Goal: Information Seeking & Learning: Learn about a topic

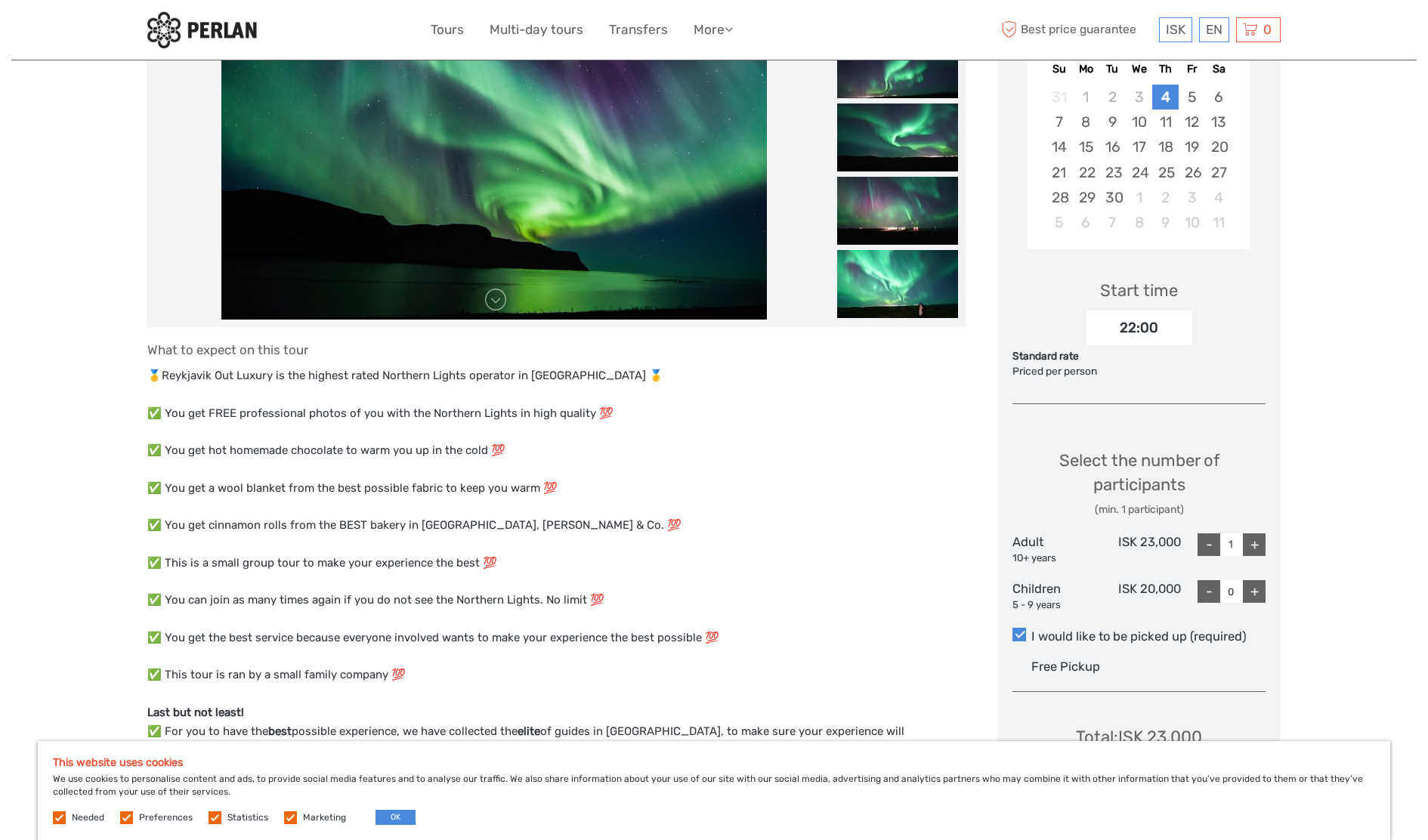
scroll to position [378, 0]
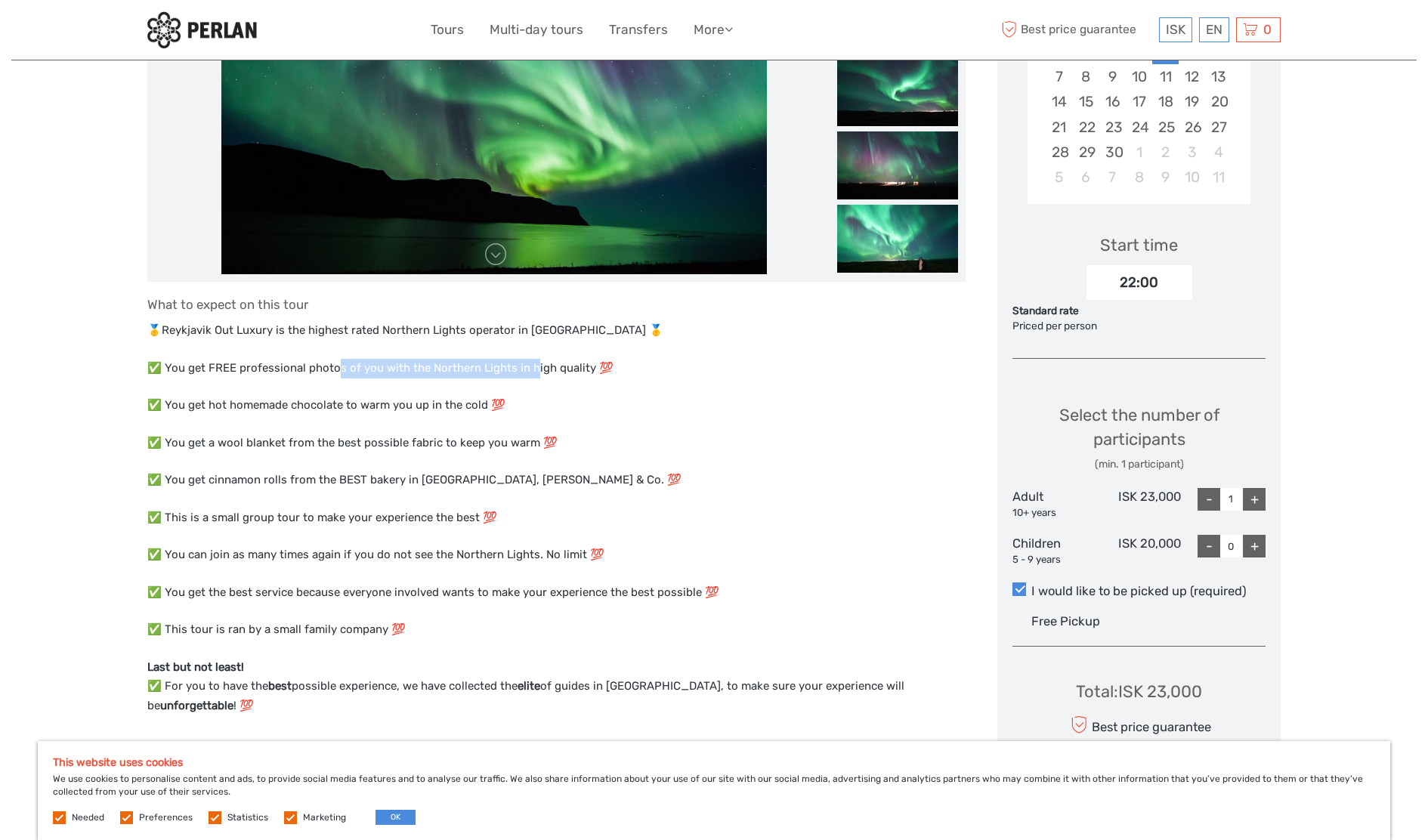
drag, startPoint x: 340, startPoint y: 365, endPoint x: 529, endPoint y: 367, distance: 189.0
click at [529, 367] on p "✅ You get FREE professional photos of you with the Northern Lights in high qual…" at bounding box center [556, 368] width 818 height 20
click at [483, 365] on p "✅ You get FREE professional photos of you with the Northern Lights in high qual…" at bounding box center [556, 368] width 818 height 20
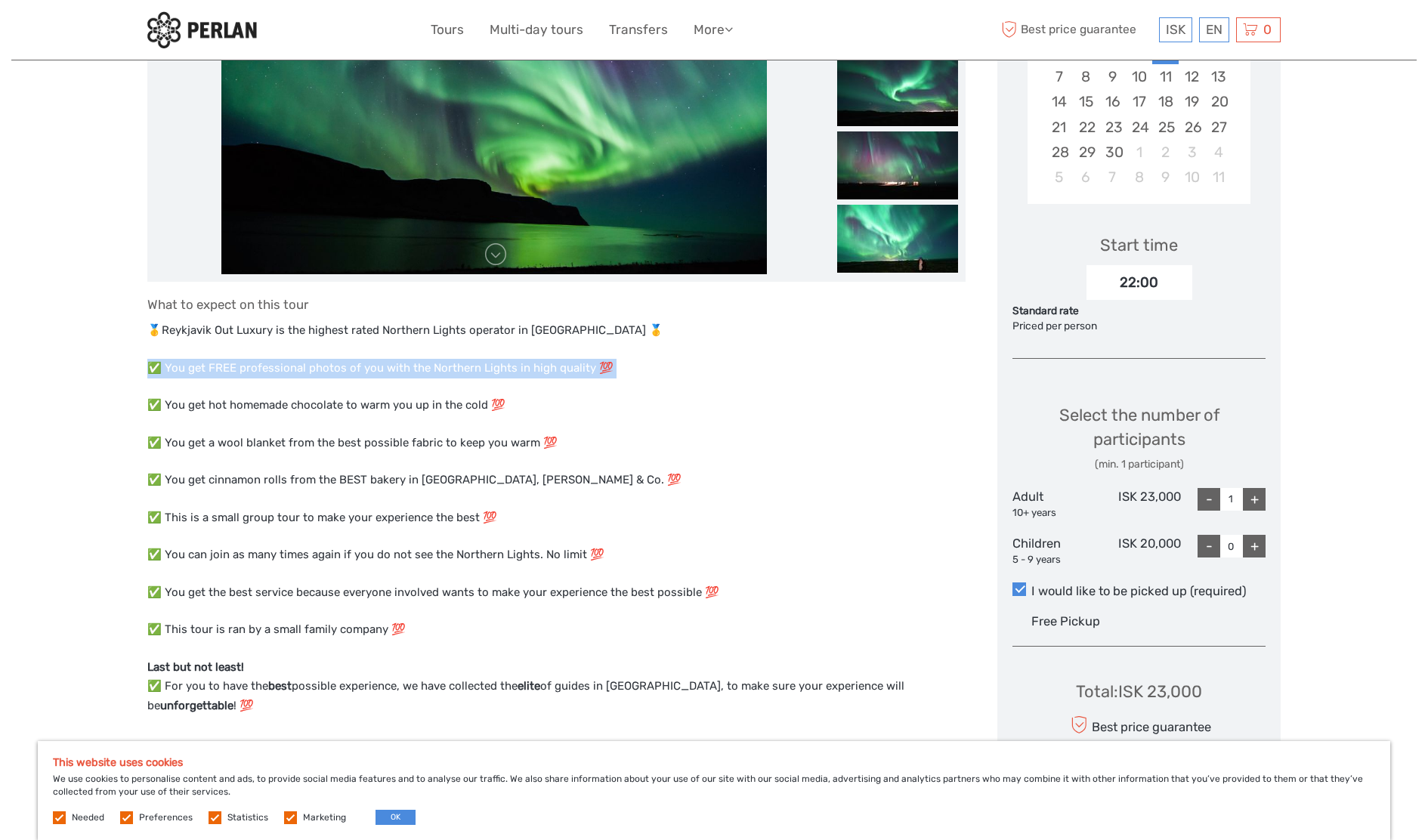
click at [502, 365] on p "✅ You get FREE professional photos of you with the Northern Lights in high qual…" at bounding box center [556, 368] width 818 height 20
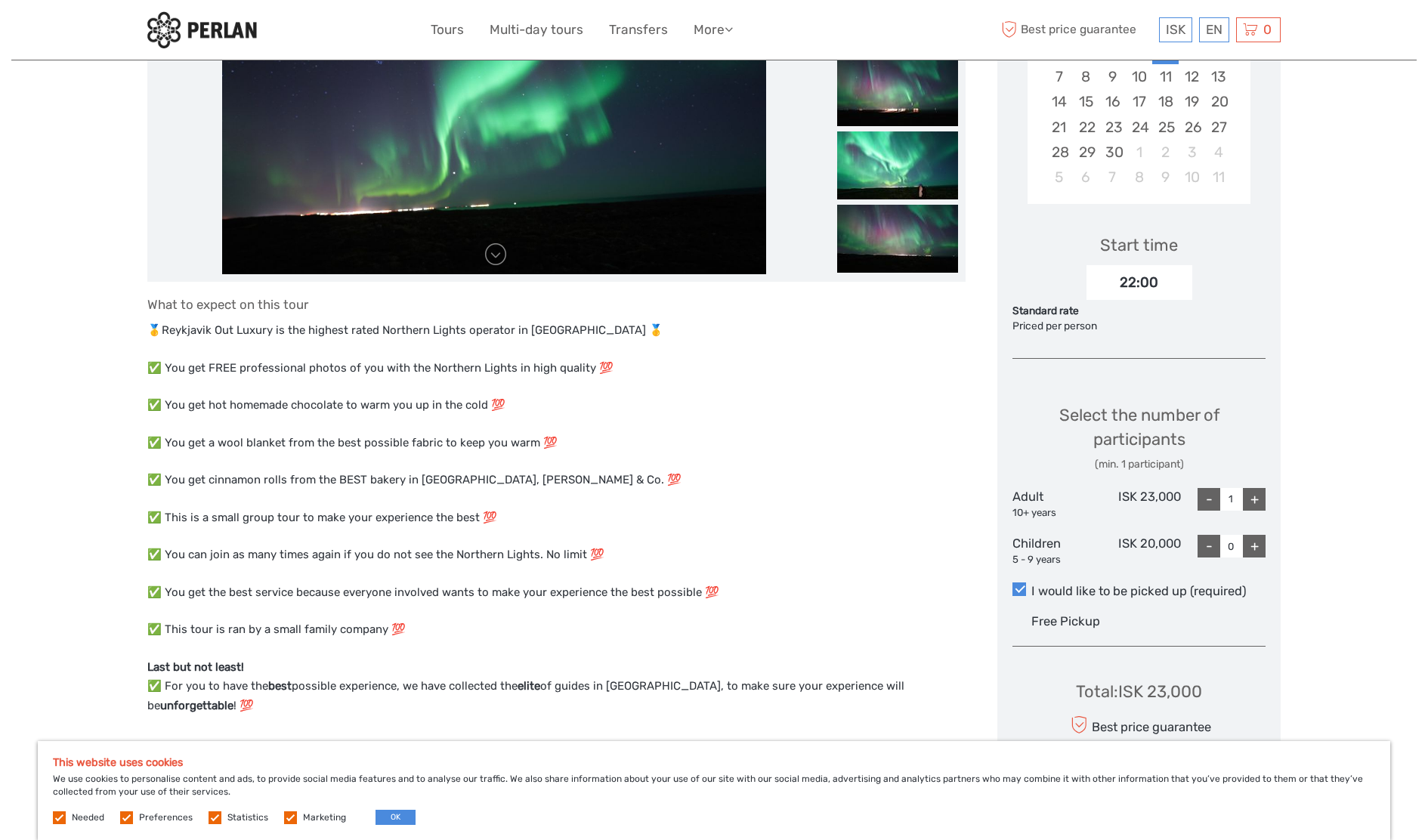
click at [267, 401] on p "✅ You get hot homemade chocolate to warm you up in the cold 💯" at bounding box center [556, 406] width 818 height 20
click at [354, 404] on p "✅ You get hot homemade chocolate to warm you up in the cold 💯" at bounding box center [556, 406] width 818 height 20
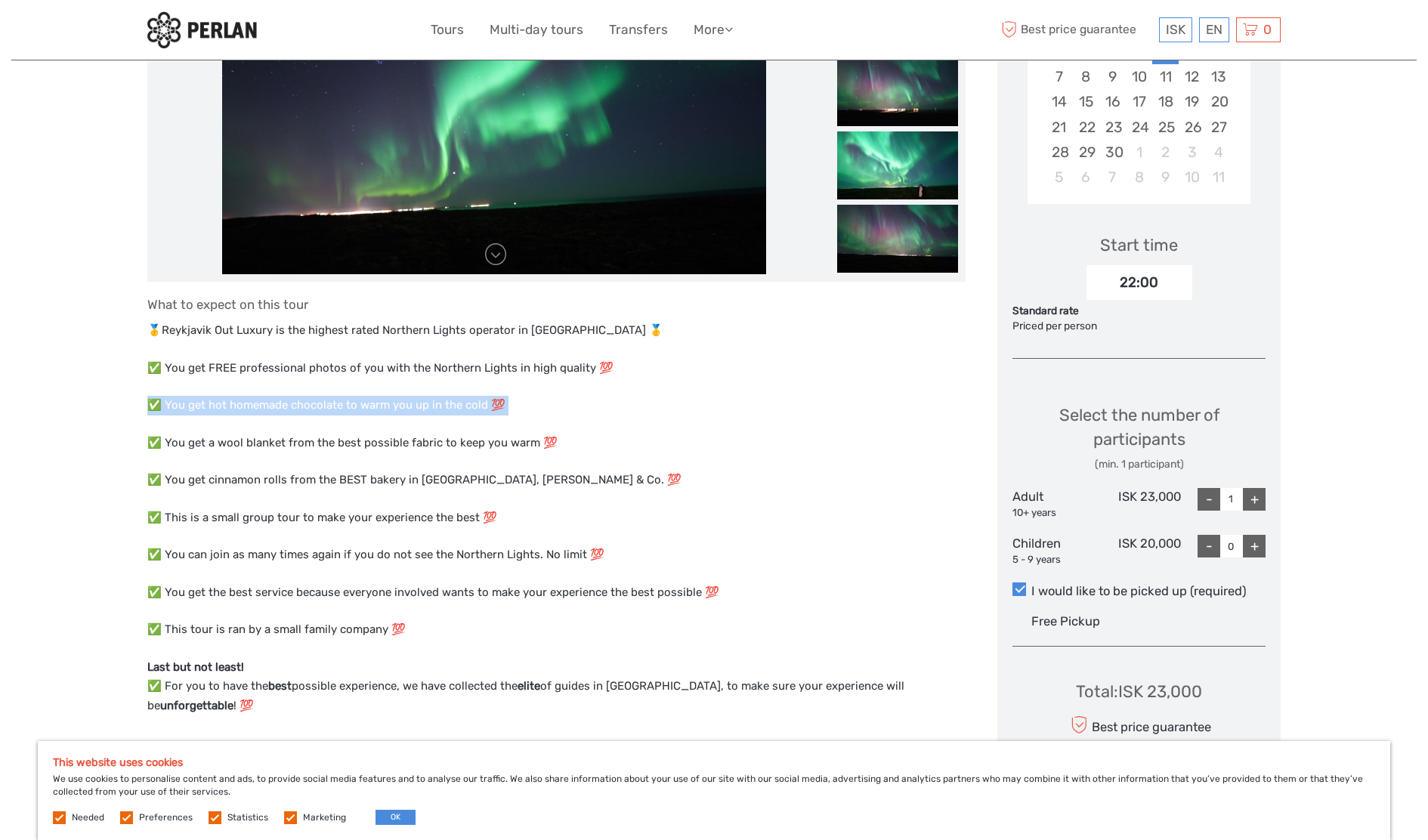
click at [354, 404] on p "✅ You get hot homemade chocolate to warm you up in the cold 💯" at bounding box center [556, 406] width 818 height 20
click at [284, 440] on p "✅ You get a wool blanket from the best possible fabric to keep you warm 💯" at bounding box center [556, 443] width 818 height 20
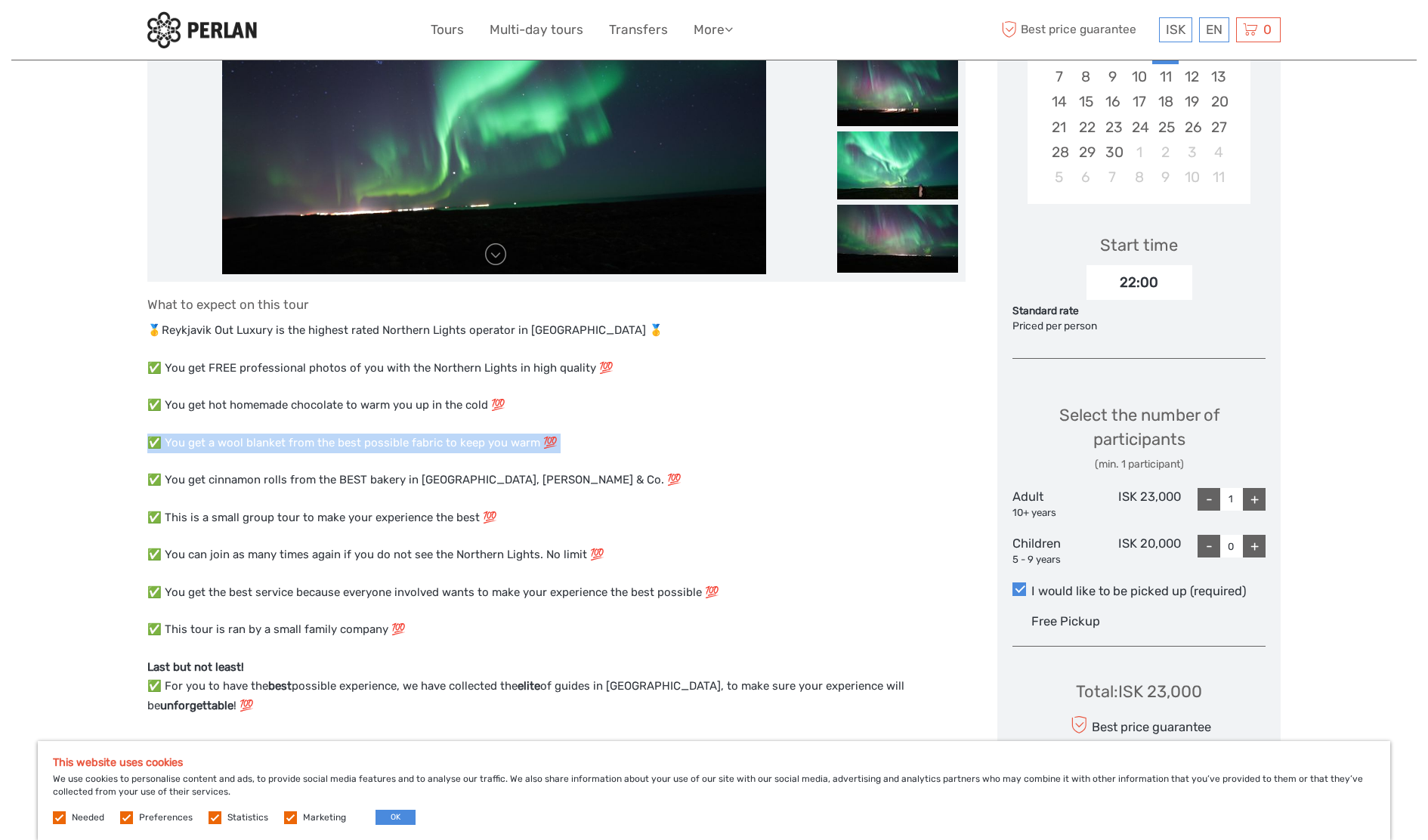
click at [284, 440] on p "✅ You get a wool blanket from the best possible fabric to keep you warm 💯" at bounding box center [556, 443] width 818 height 20
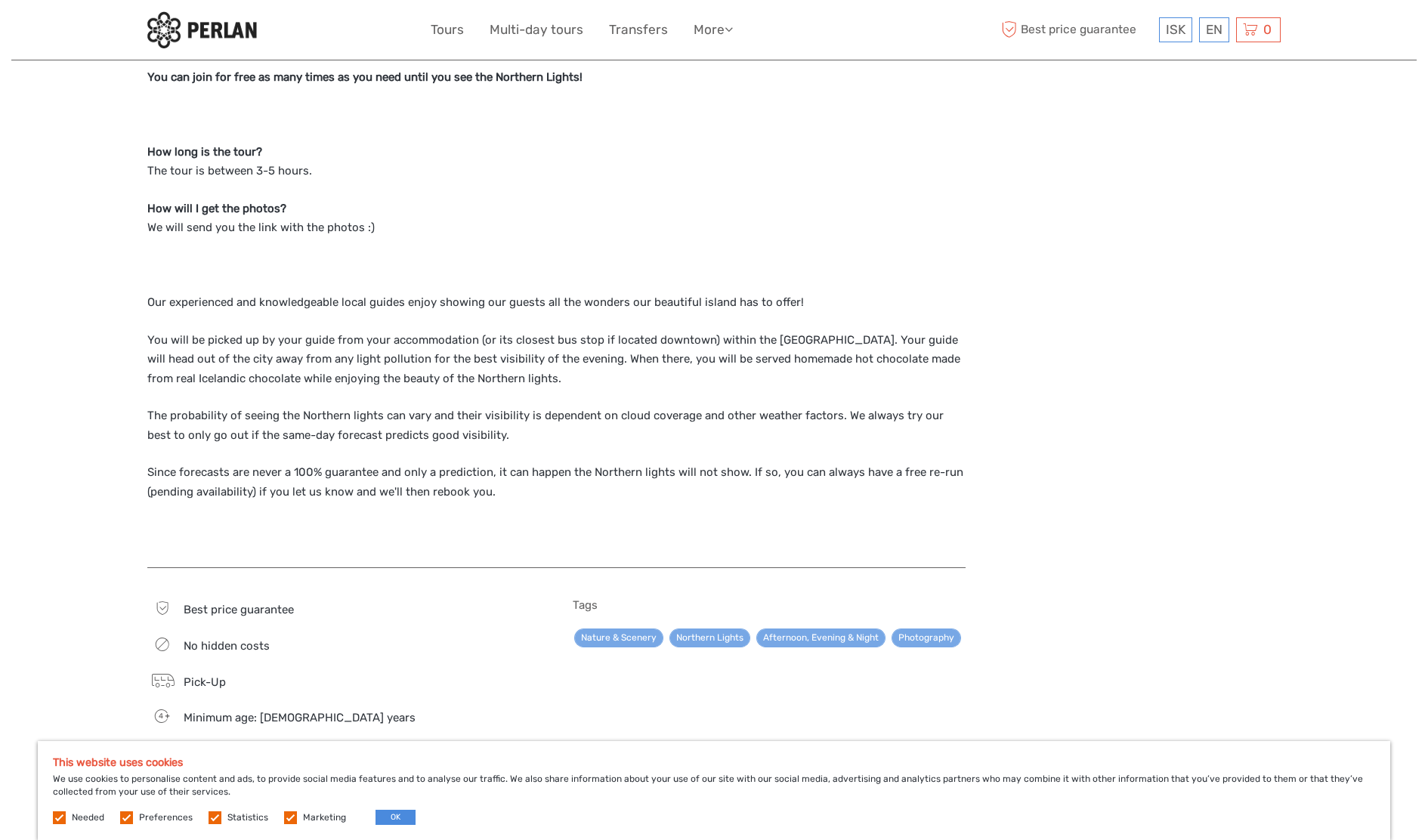
scroll to position [1964, 0]
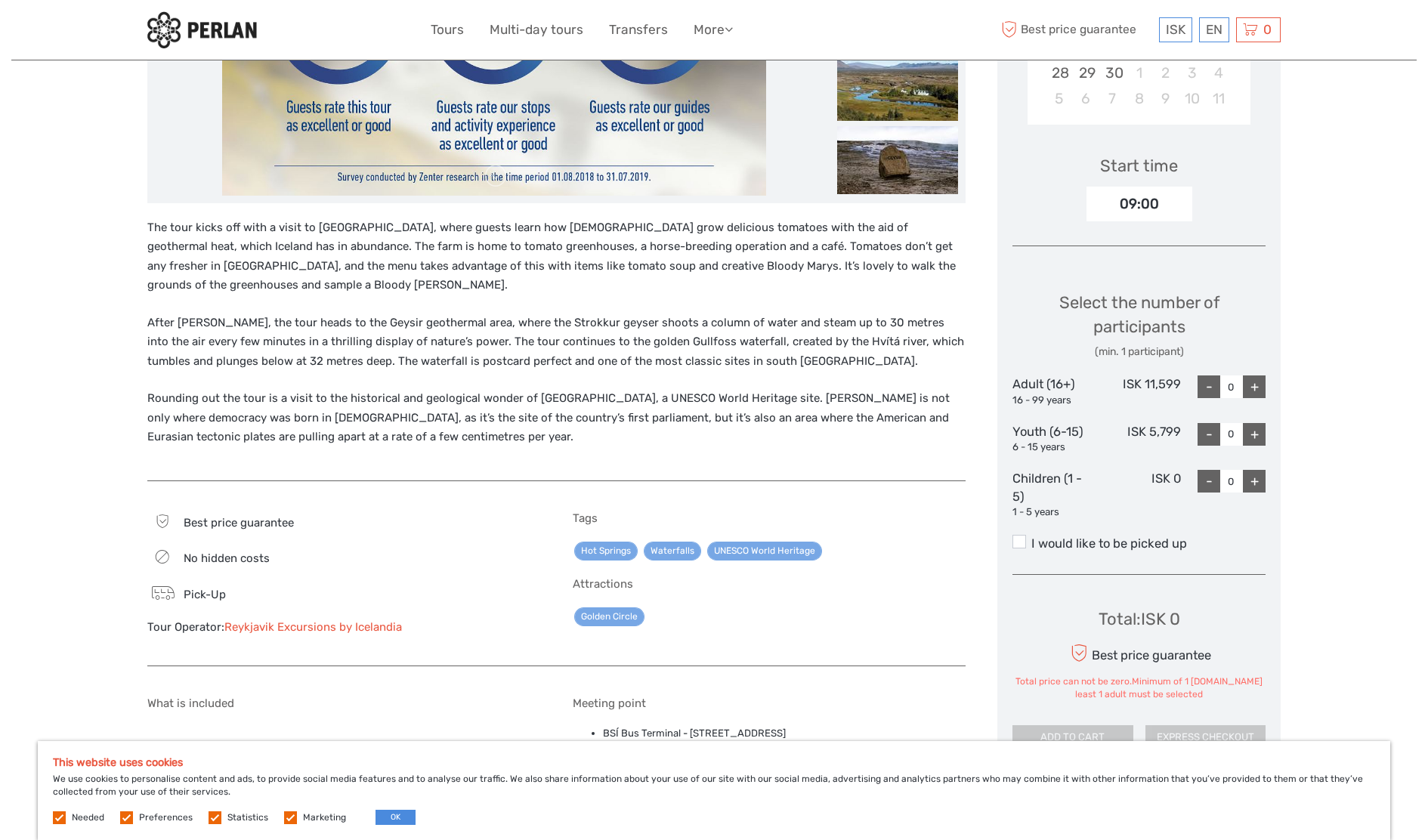
scroll to position [430, 0]
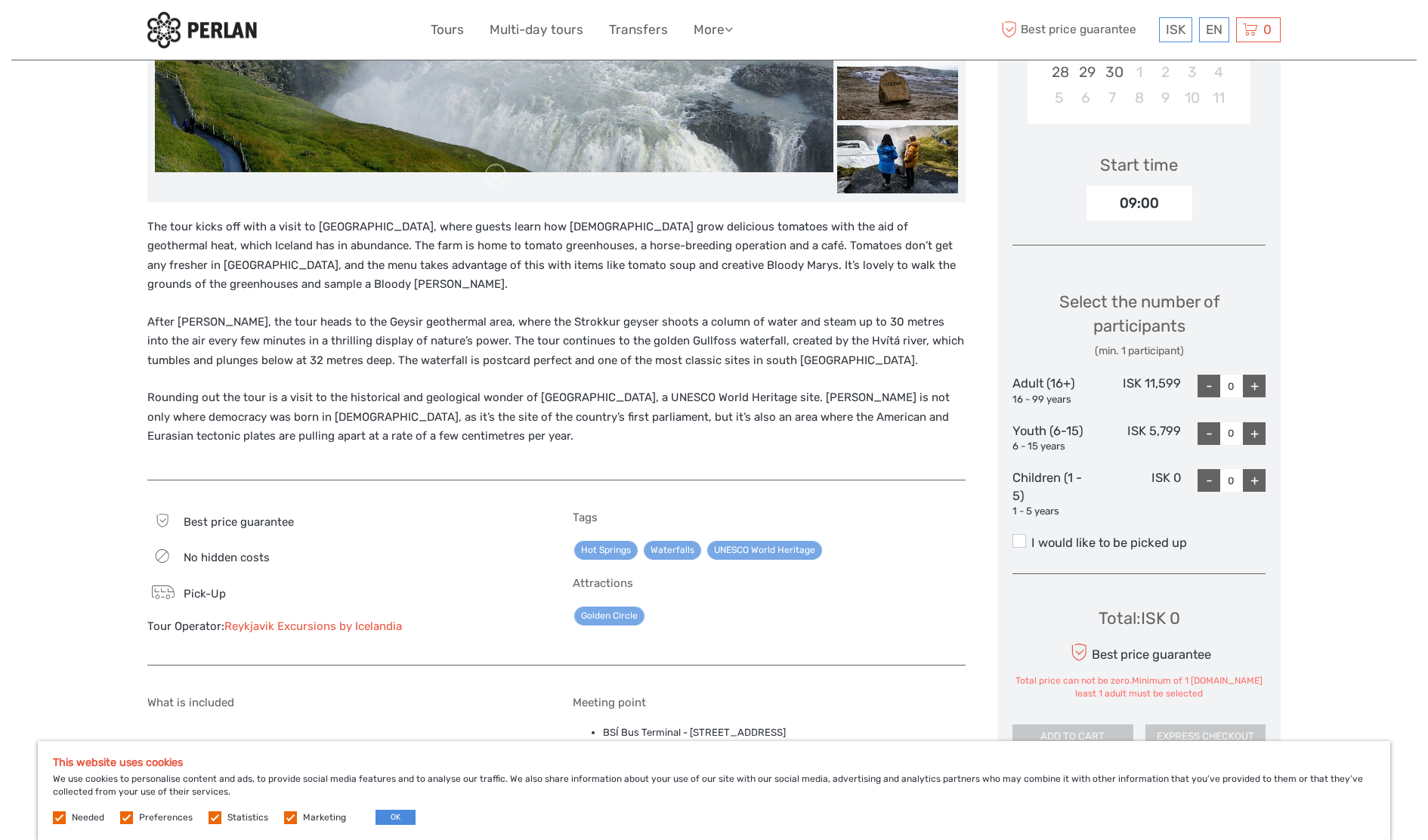
click at [256, 244] on p "The tour kicks off with a visit to [GEOGRAPHIC_DATA], where guests learn how [D…" at bounding box center [556, 256] width 818 height 77
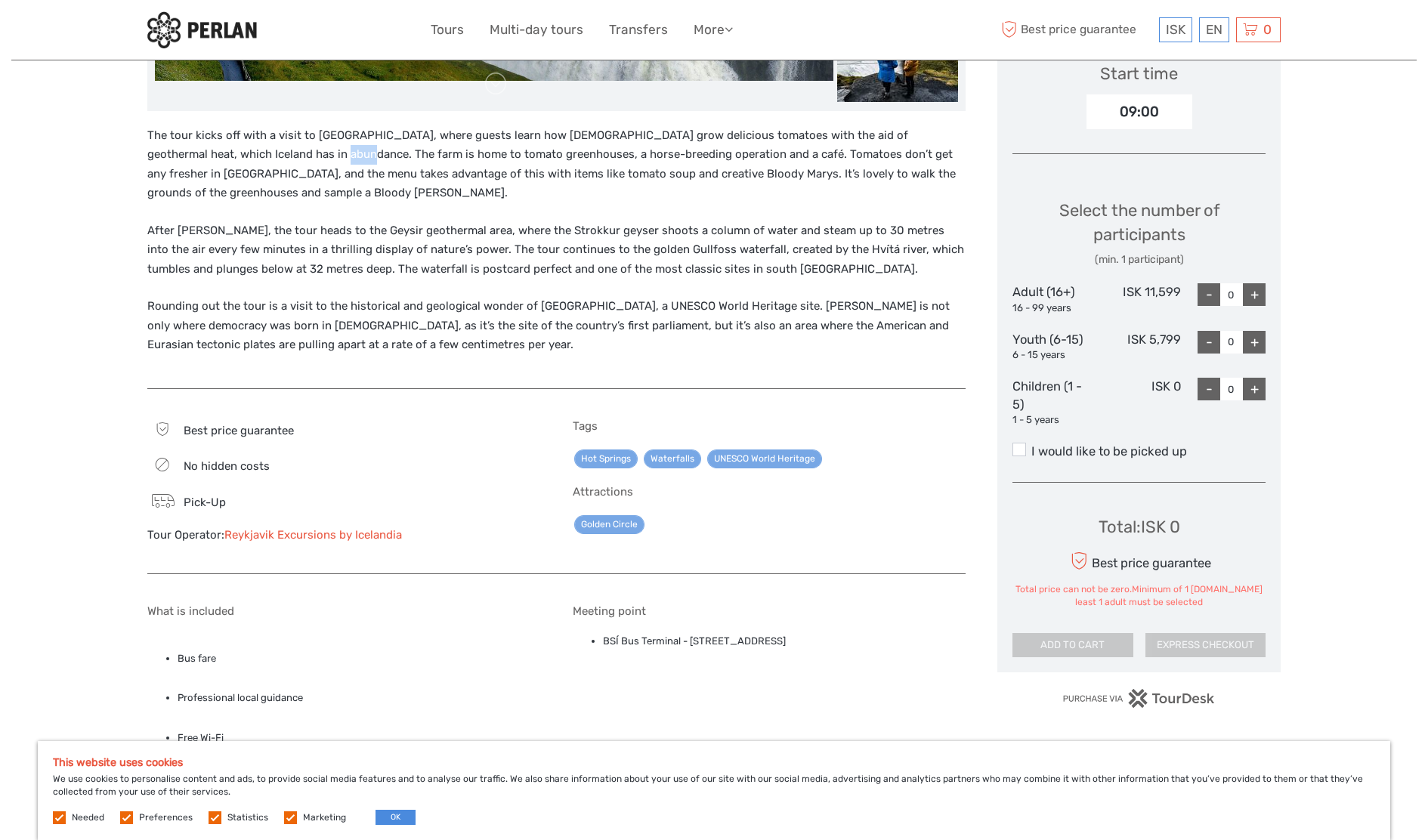
scroll to position [522, 0]
click at [464, 188] on p "The tour kicks off with a visit to [GEOGRAPHIC_DATA], where guests learn how [D…" at bounding box center [556, 164] width 818 height 77
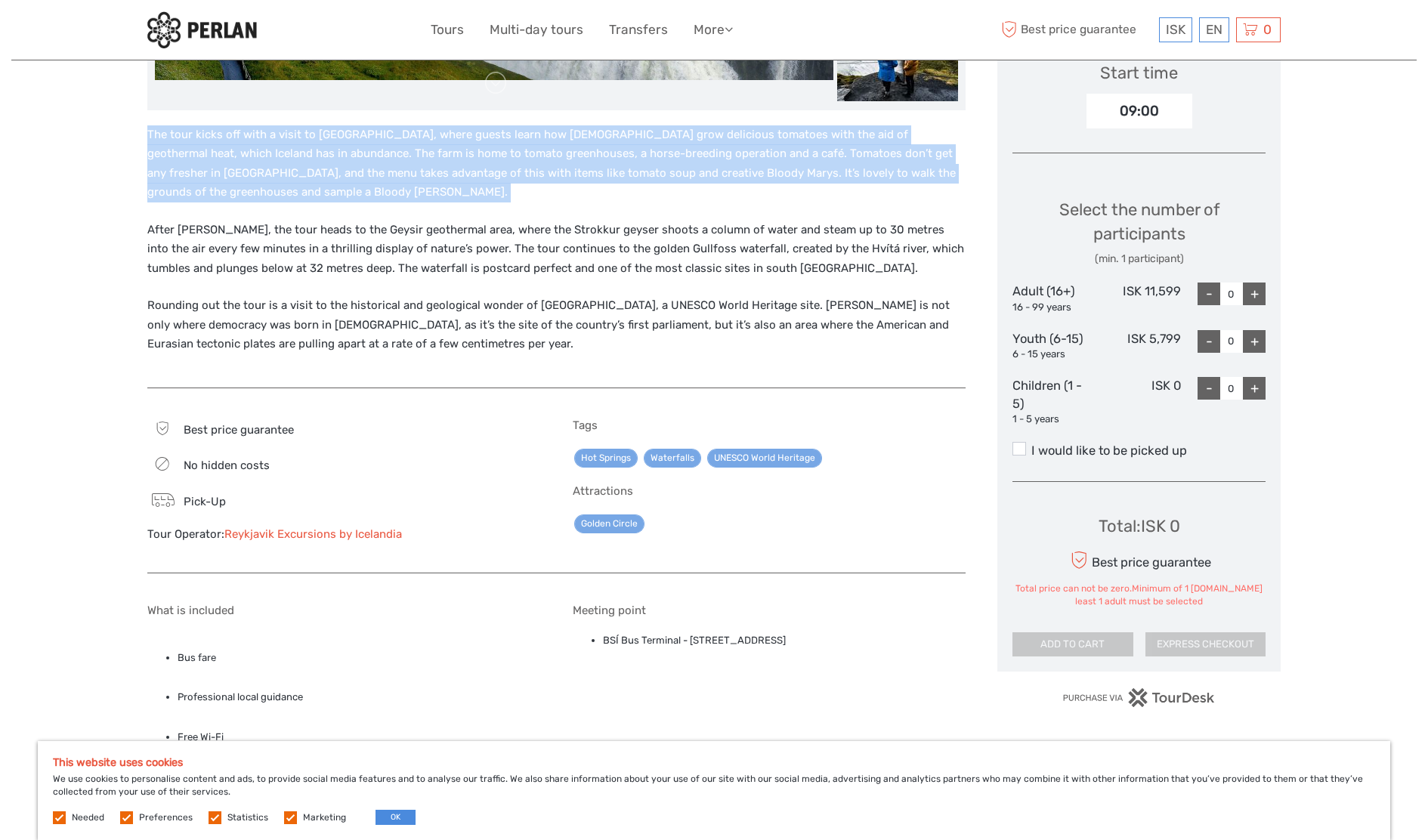
click at [464, 188] on p "The tour kicks off with a visit to [GEOGRAPHIC_DATA], where guests learn how [D…" at bounding box center [556, 164] width 818 height 77
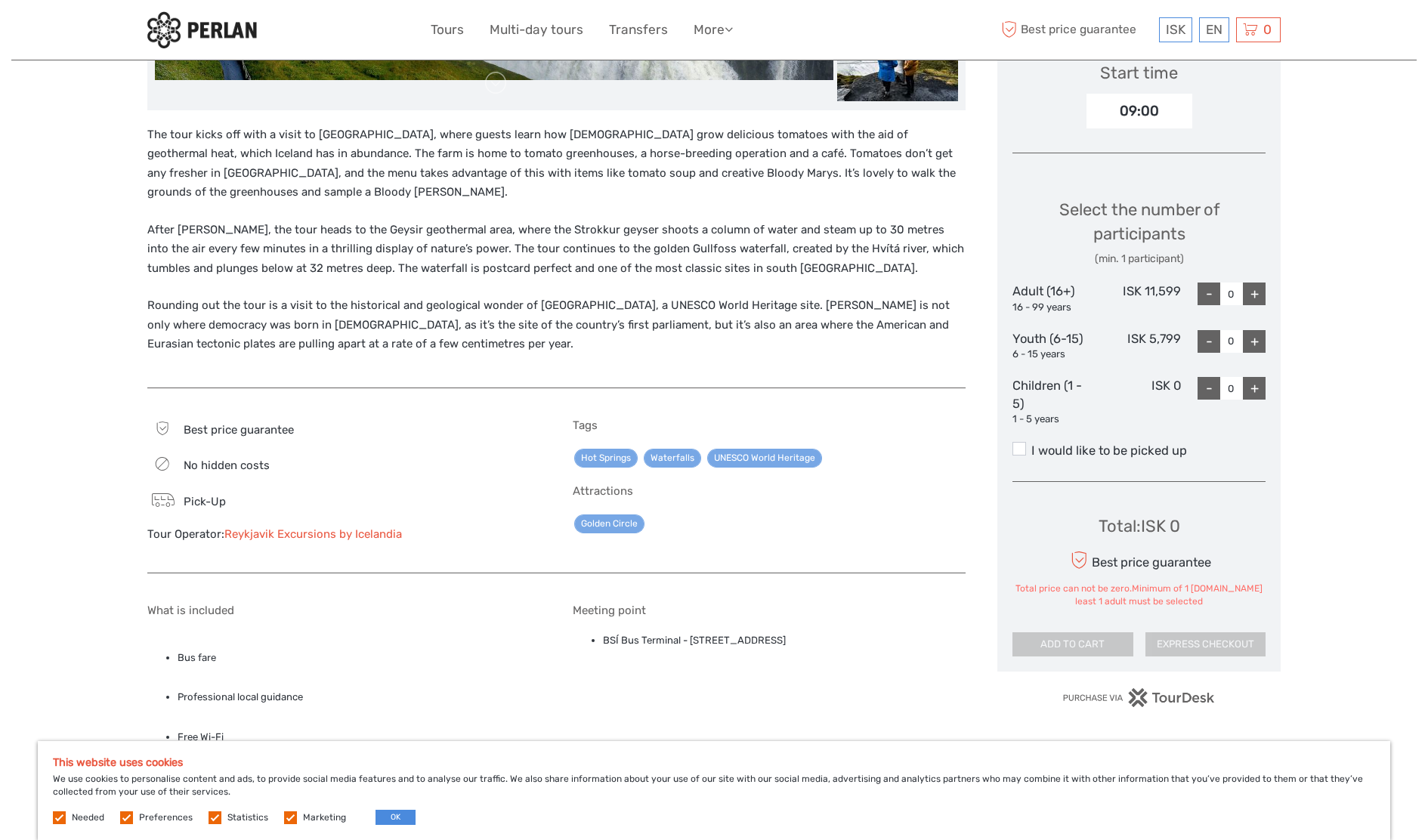
click at [520, 235] on p "After [PERSON_NAME], the tour heads to the Geysir geothermal area, where the St…" at bounding box center [556, 250] width 818 height 58
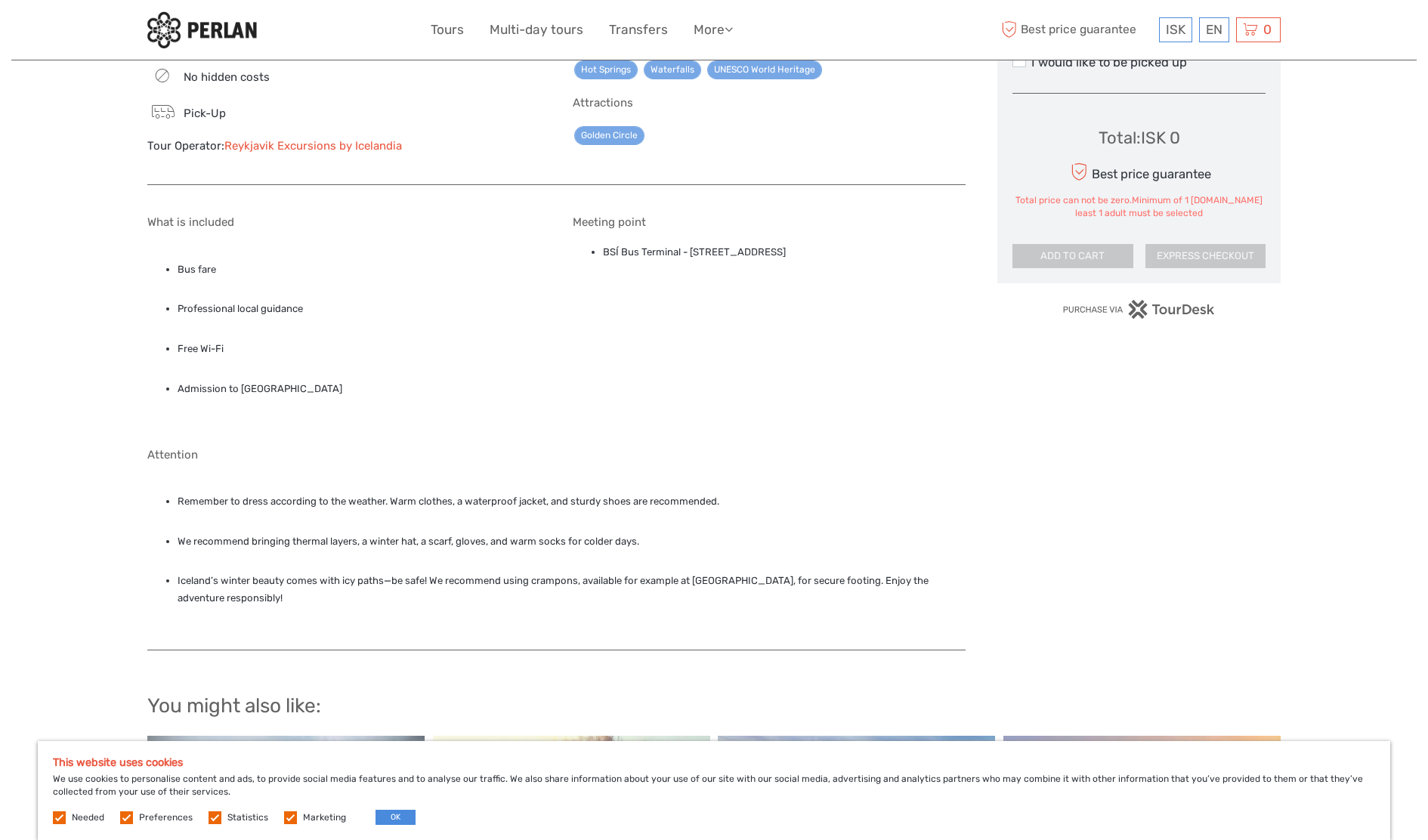
scroll to position [914, 0]
